Goal: Task Accomplishment & Management: Use online tool/utility

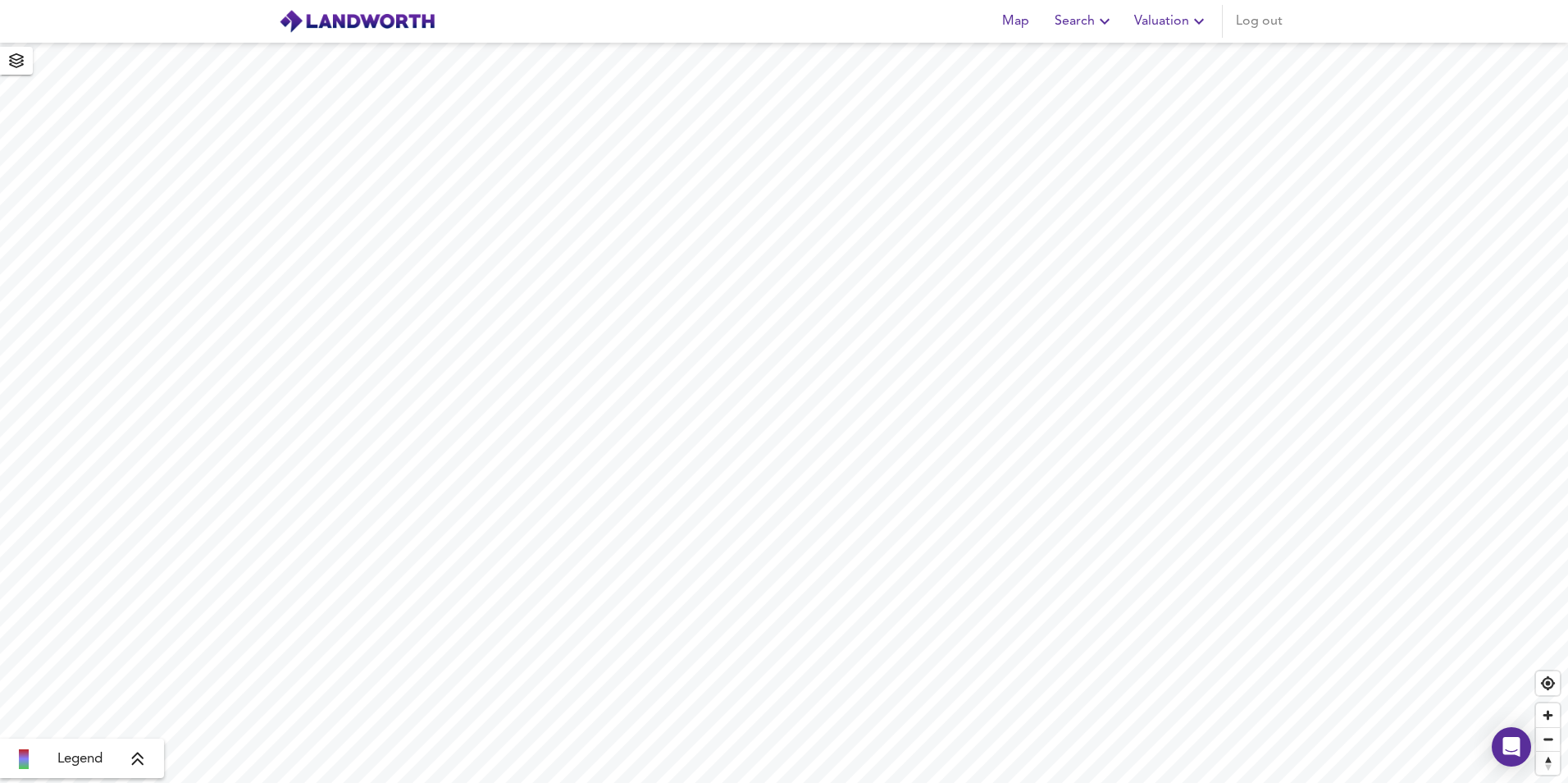
click at [1164, 24] on span "Valuation" at bounding box center [1172, 22] width 75 height 23
click at [1127, 64] on li "New Valuation Report" at bounding box center [1112, 58] width 196 height 29
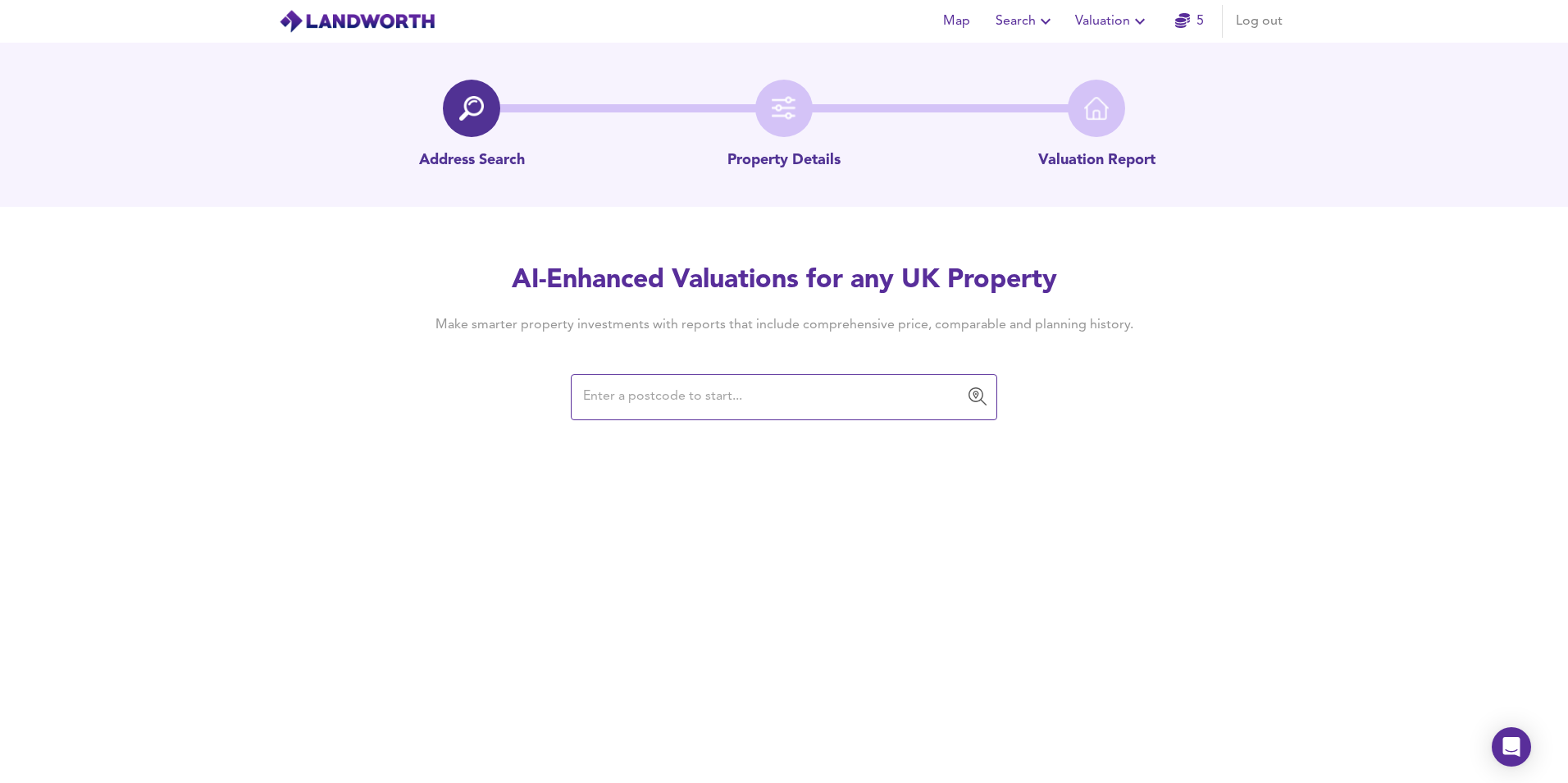
click at [780, 388] on input "text" at bounding box center [771, 396] width 387 height 31
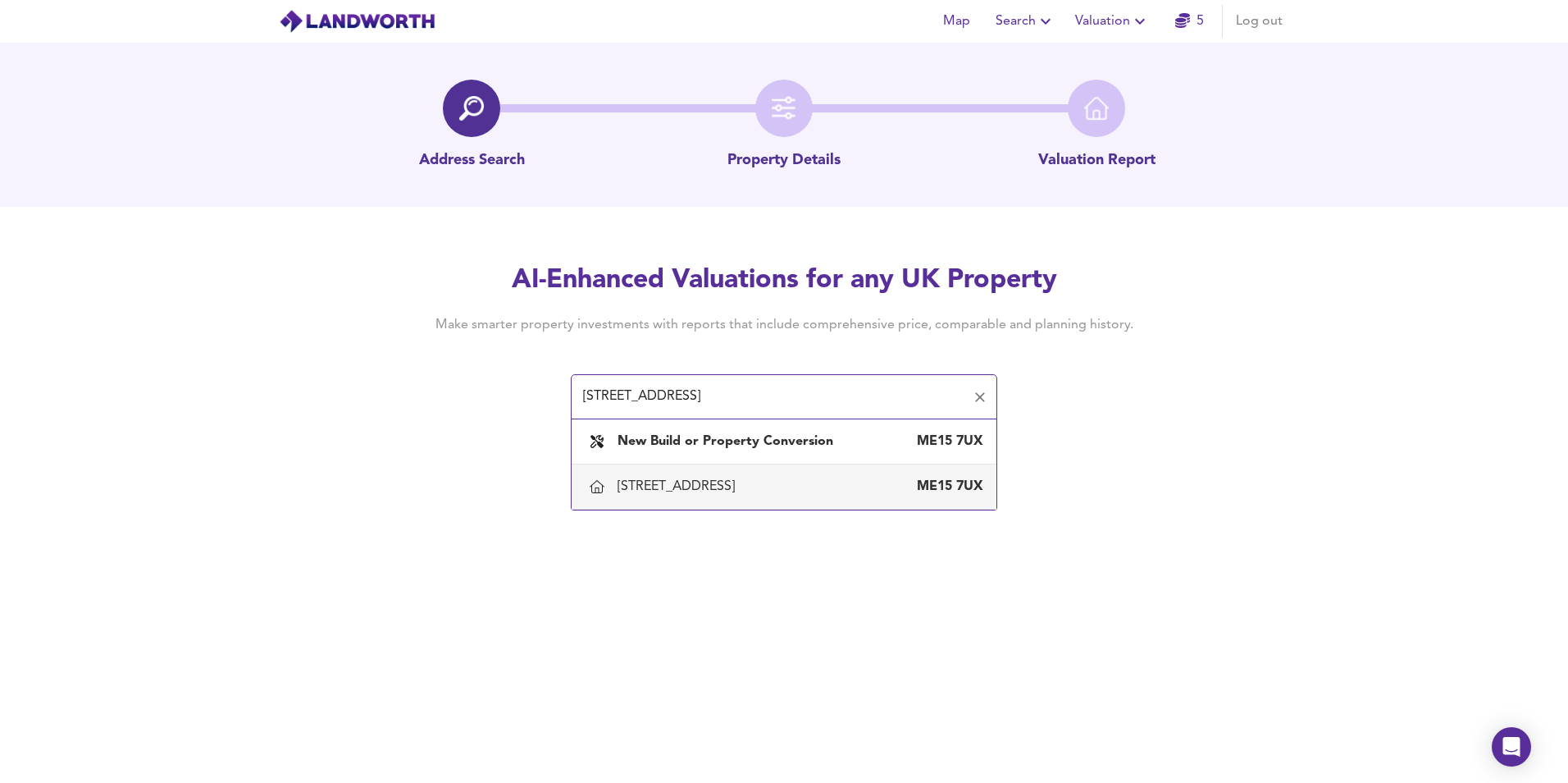
click at [759, 472] on div "[STREET_ADDRESS]" at bounding box center [784, 486] width 399 height 34
type input "[STREET_ADDRESS]"
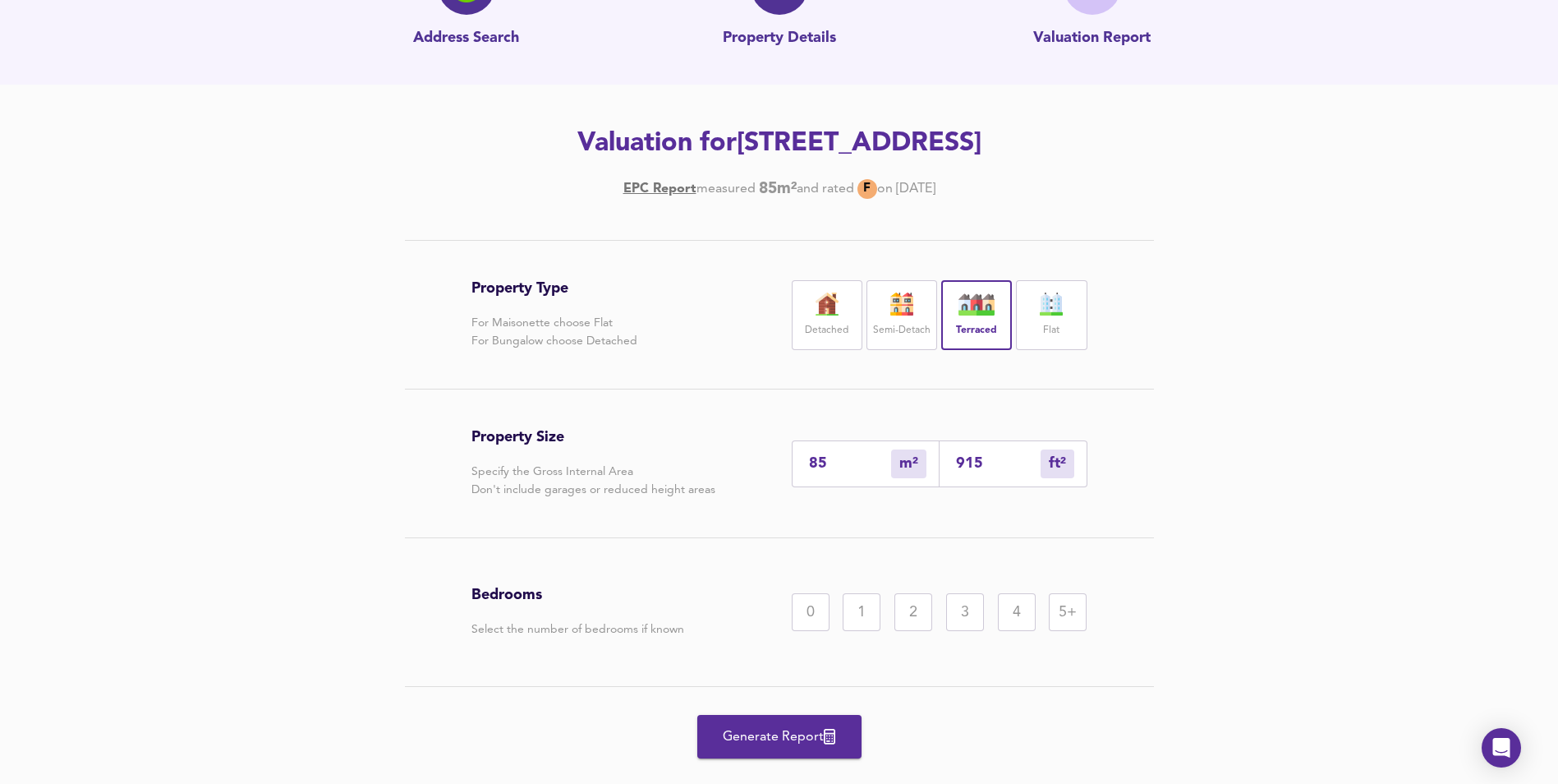
scroll to position [158, 0]
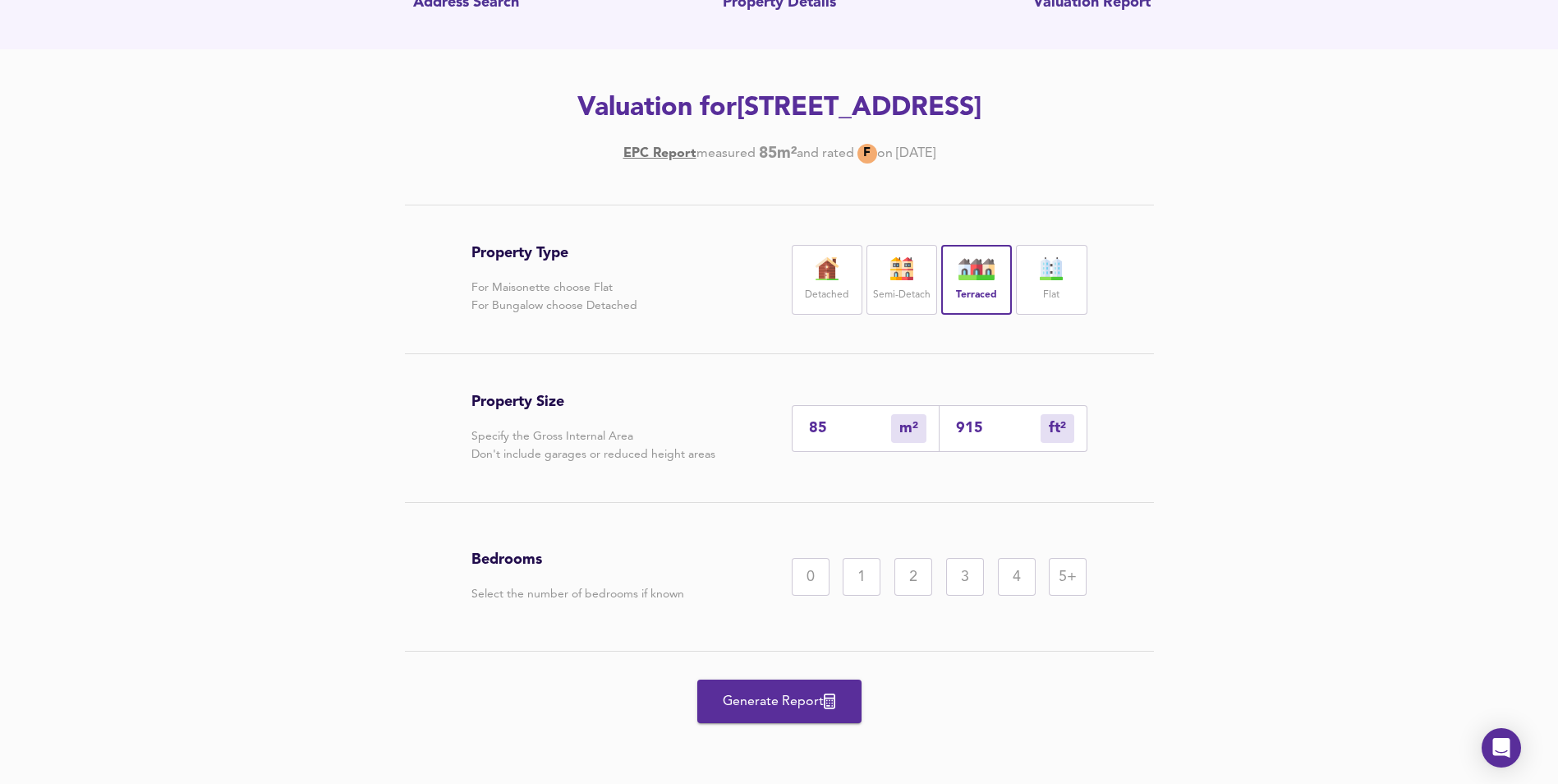
click at [917, 569] on div "2" at bounding box center [912, 576] width 38 height 38
click at [802, 695] on span "Generate Report" at bounding box center [780, 701] width 132 height 23
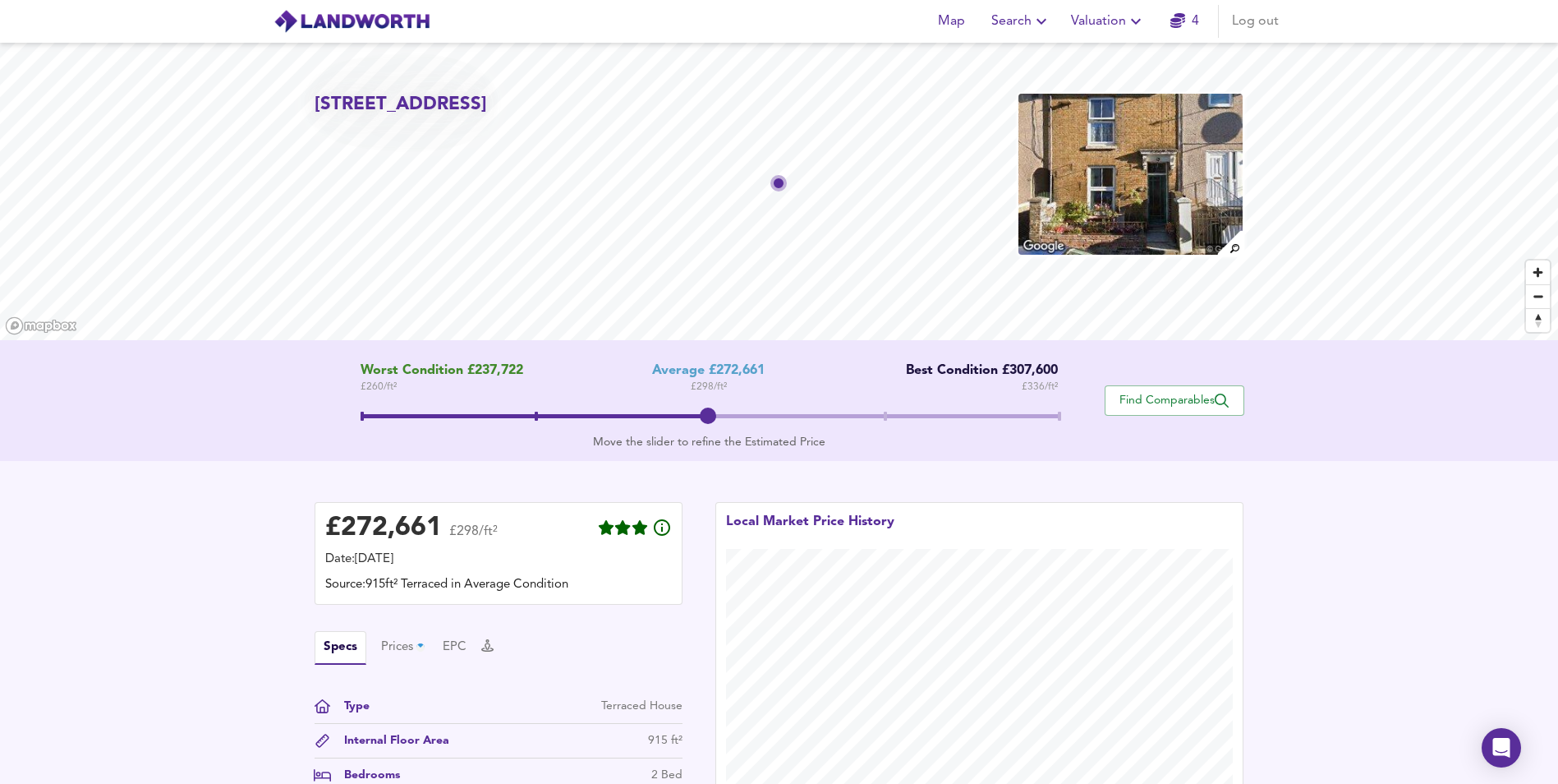
click at [1058, 411] on span at bounding box center [1059, 415] width 3 height 9
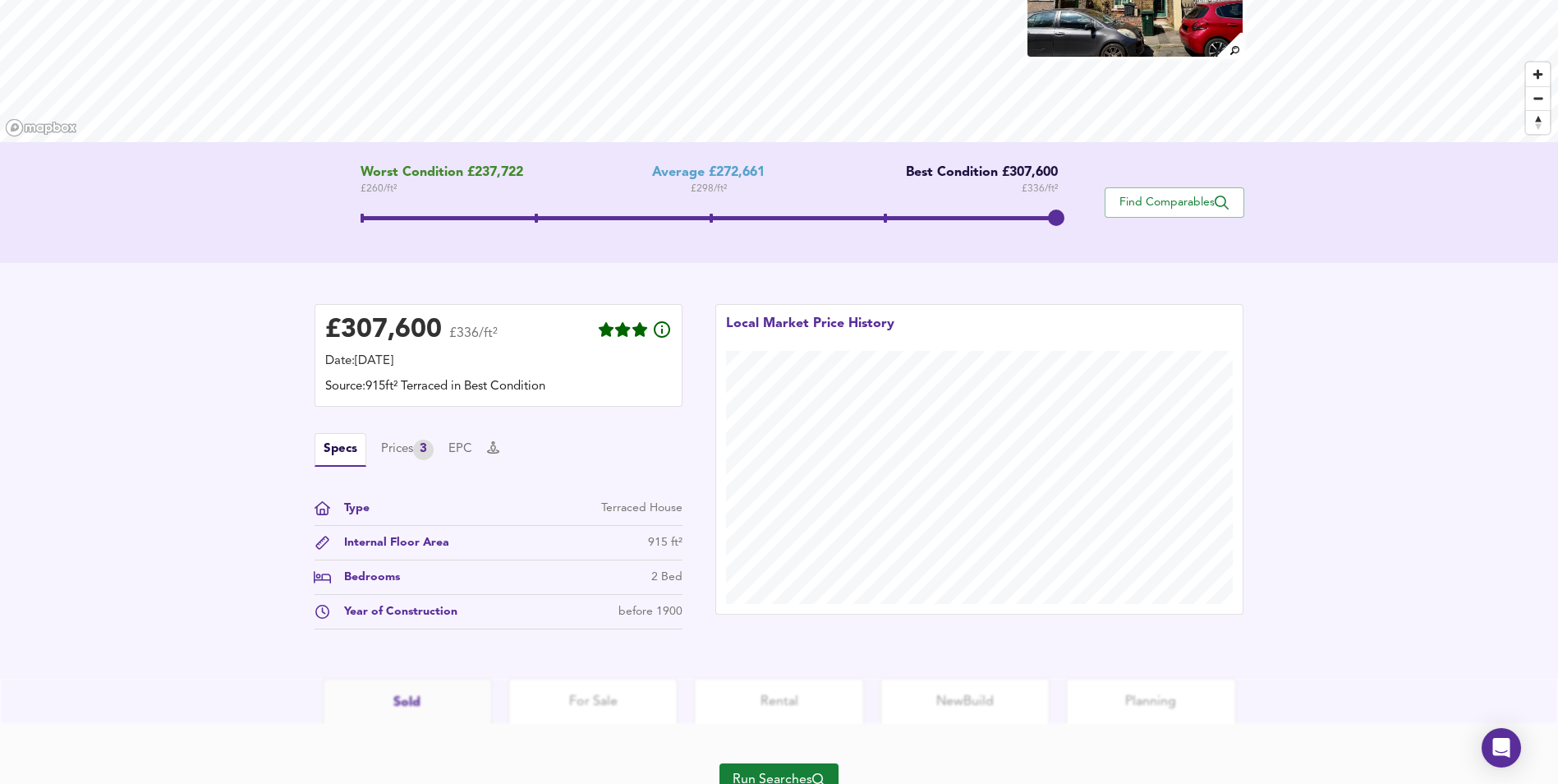
scroll to position [270, 0]
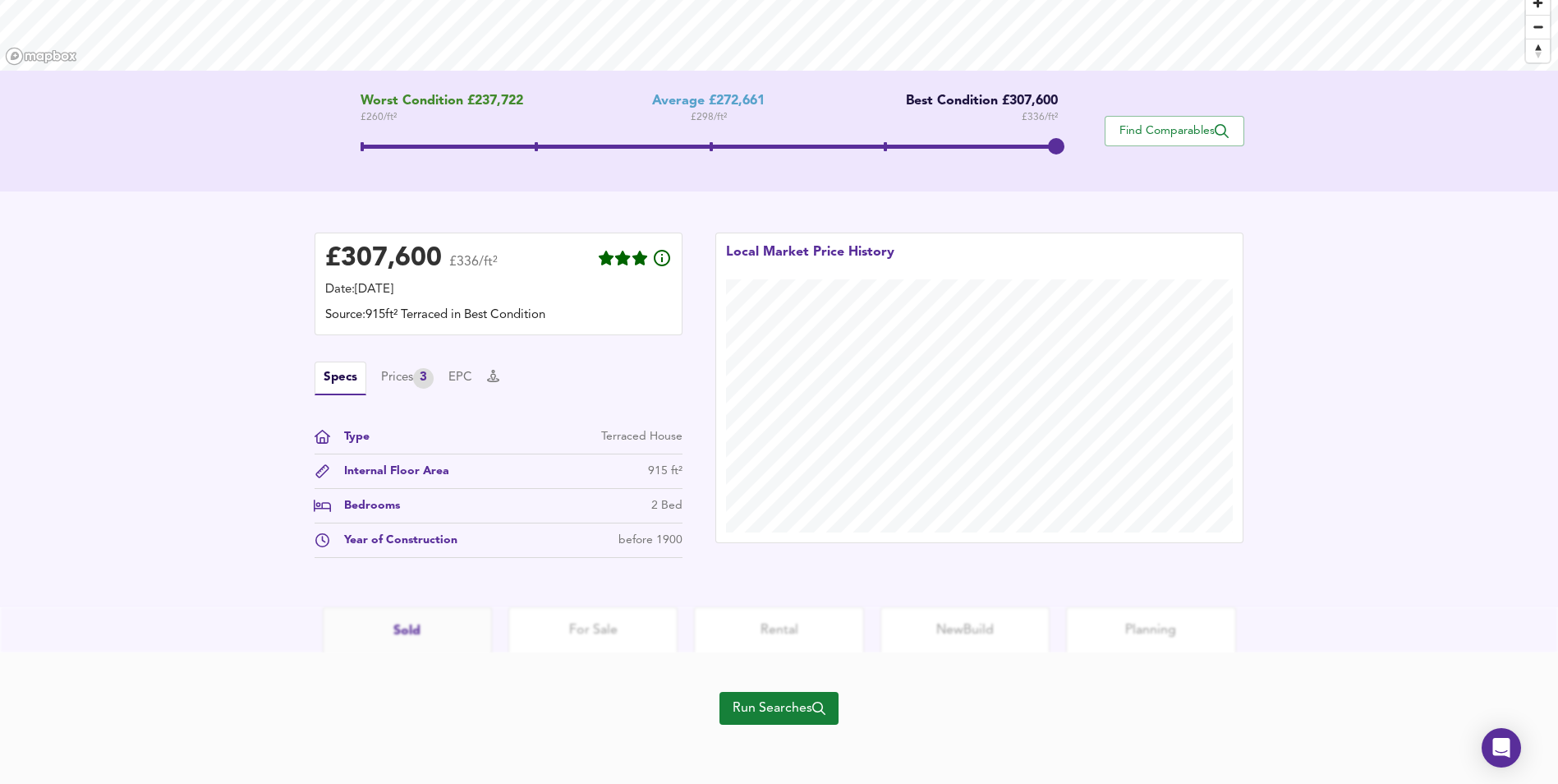
click at [459, 470] on div "Internal Floor Area 915 ft²" at bounding box center [498, 475] width 368 height 27
click at [415, 473] on div "Internal Floor Area" at bounding box center [390, 470] width 118 height 18
drag, startPoint x: 685, startPoint y: 468, endPoint x: 649, endPoint y: 469, distance: 36.0
click at [649, 469] on div "£ 307,600 £336/ft² Date: [DATE] Source: 915ft² Terraced in Best Condition Specs…" at bounding box center [498, 399] width 401 height 366
copy div "915 ft²"
